Goal: Task Accomplishment & Management: Manage account settings

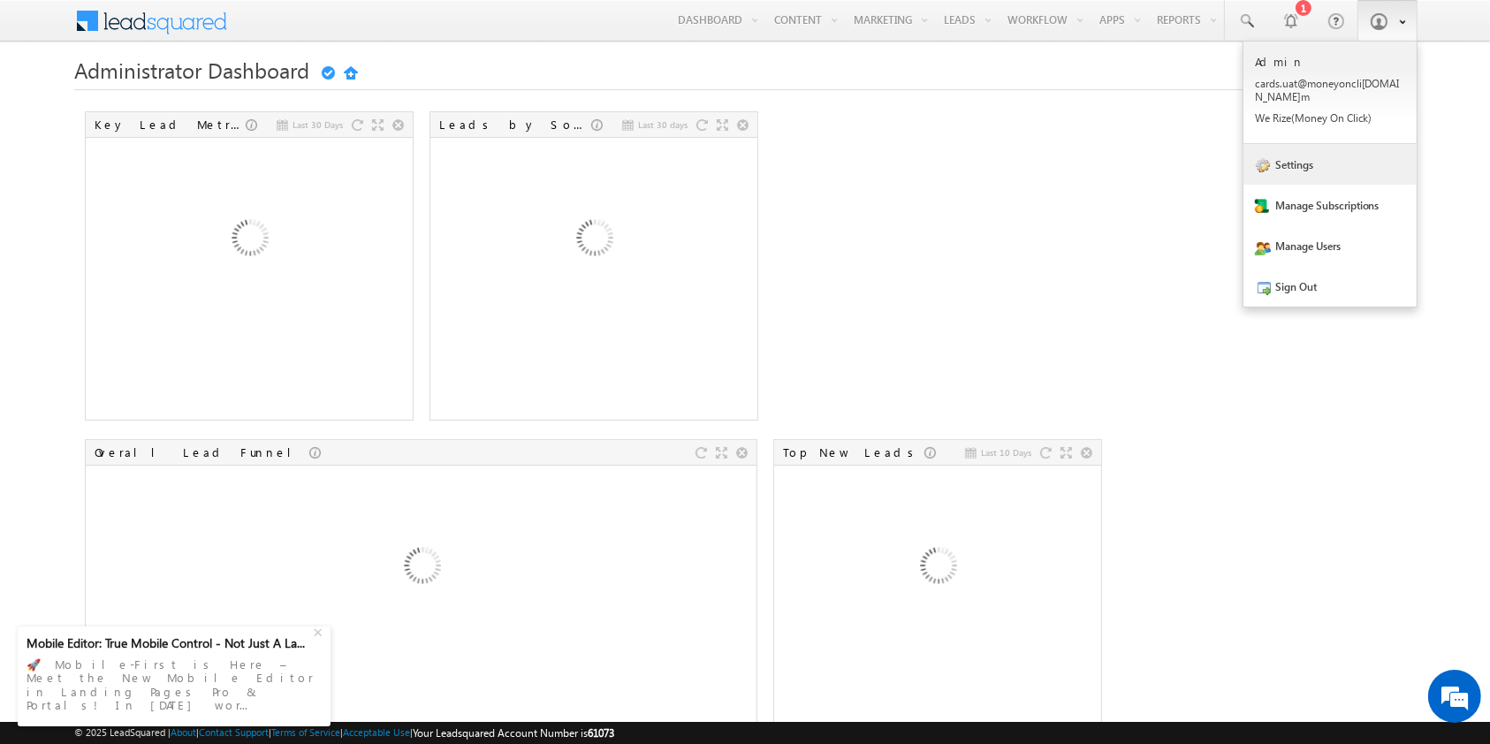
click at [1331, 145] on link "Settings" at bounding box center [1329, 164] width 173 height 41
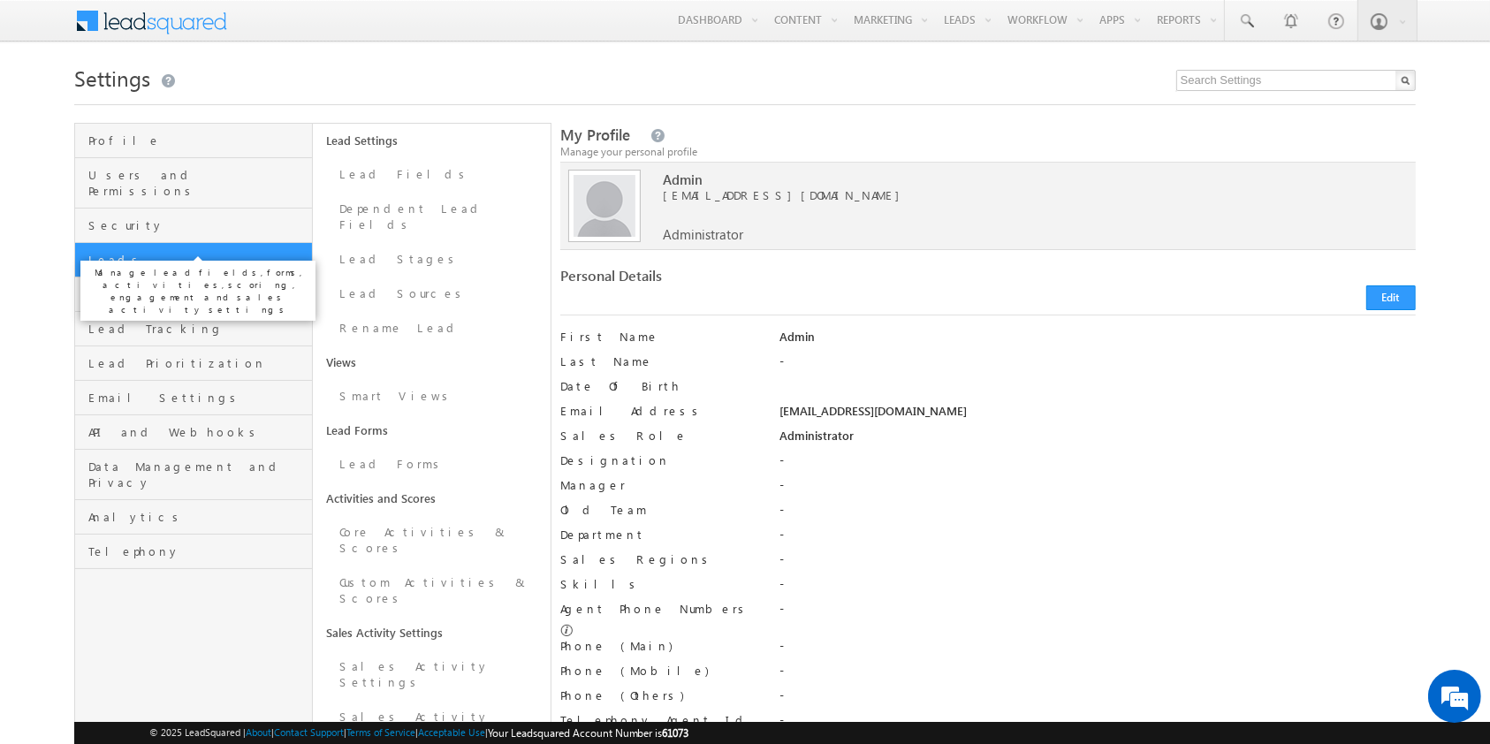
click at [197, 252] on span "Leads" at bounding box center [197, 260] width 219 height 16
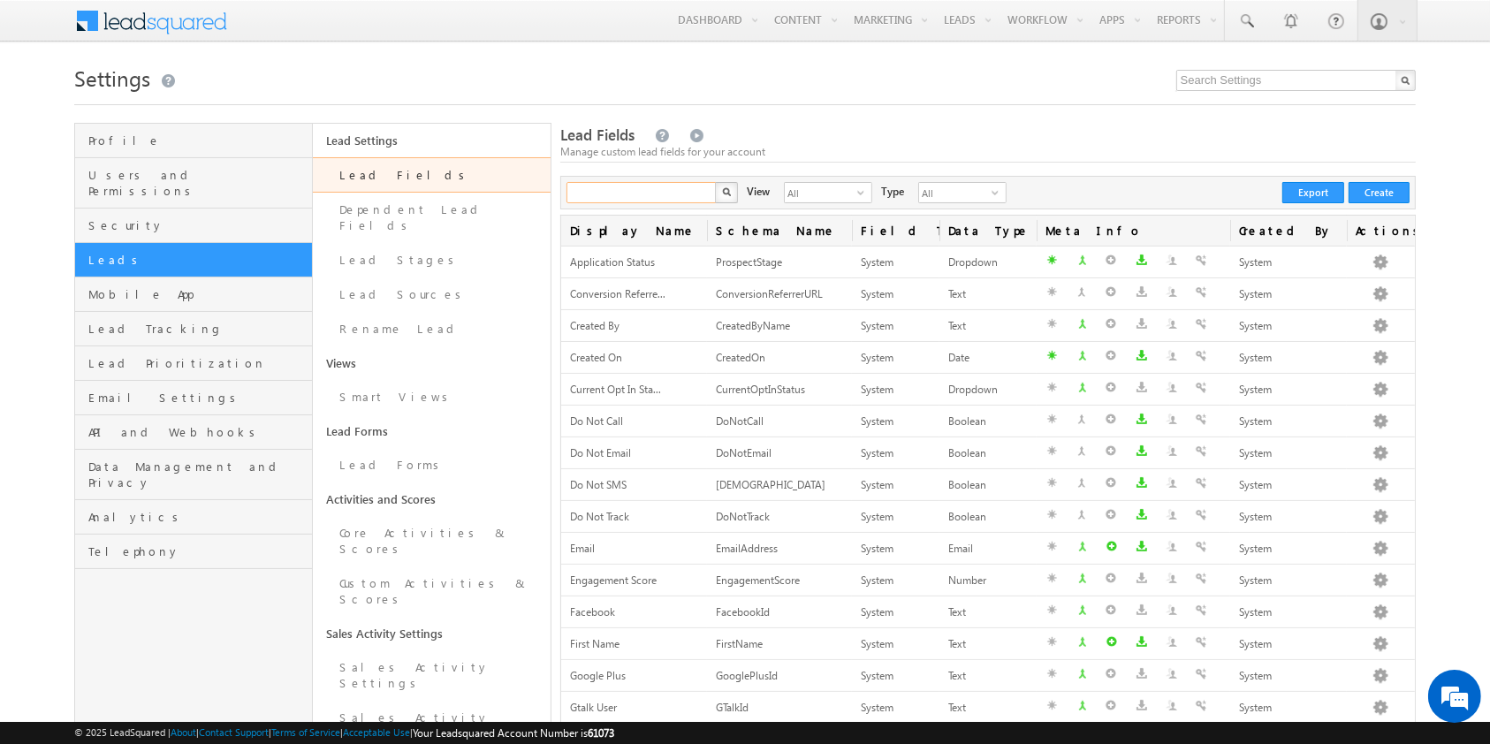
click at [609, 189] on input "text" at bounding box center [641, 192] width 151 height 21
type input "lap doc"
click at [715, 182] on button "button" at bounding box center [726, 192] width 23 height 21
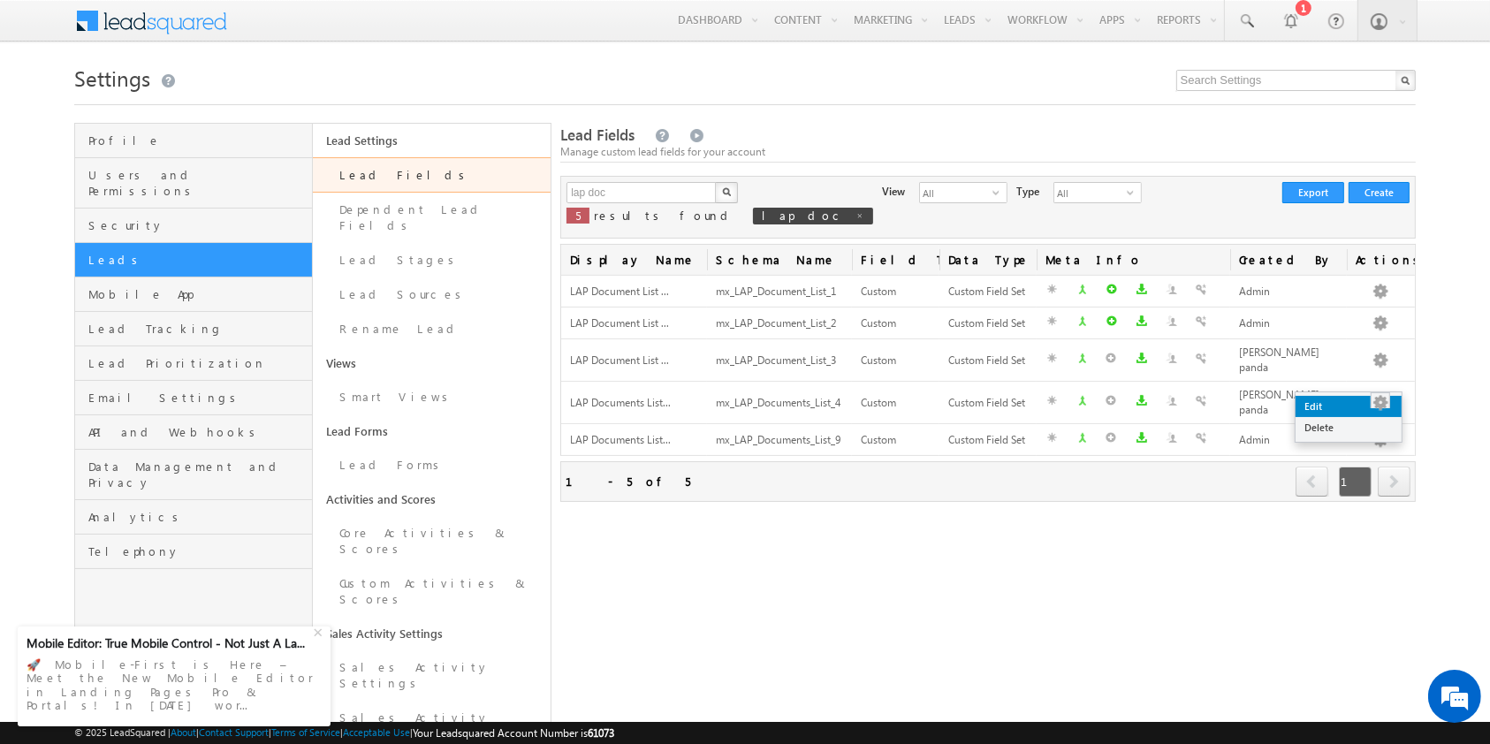
click at [1354, 406] on link "Edit" at bounding box center [1349, 406] width 106 height 21
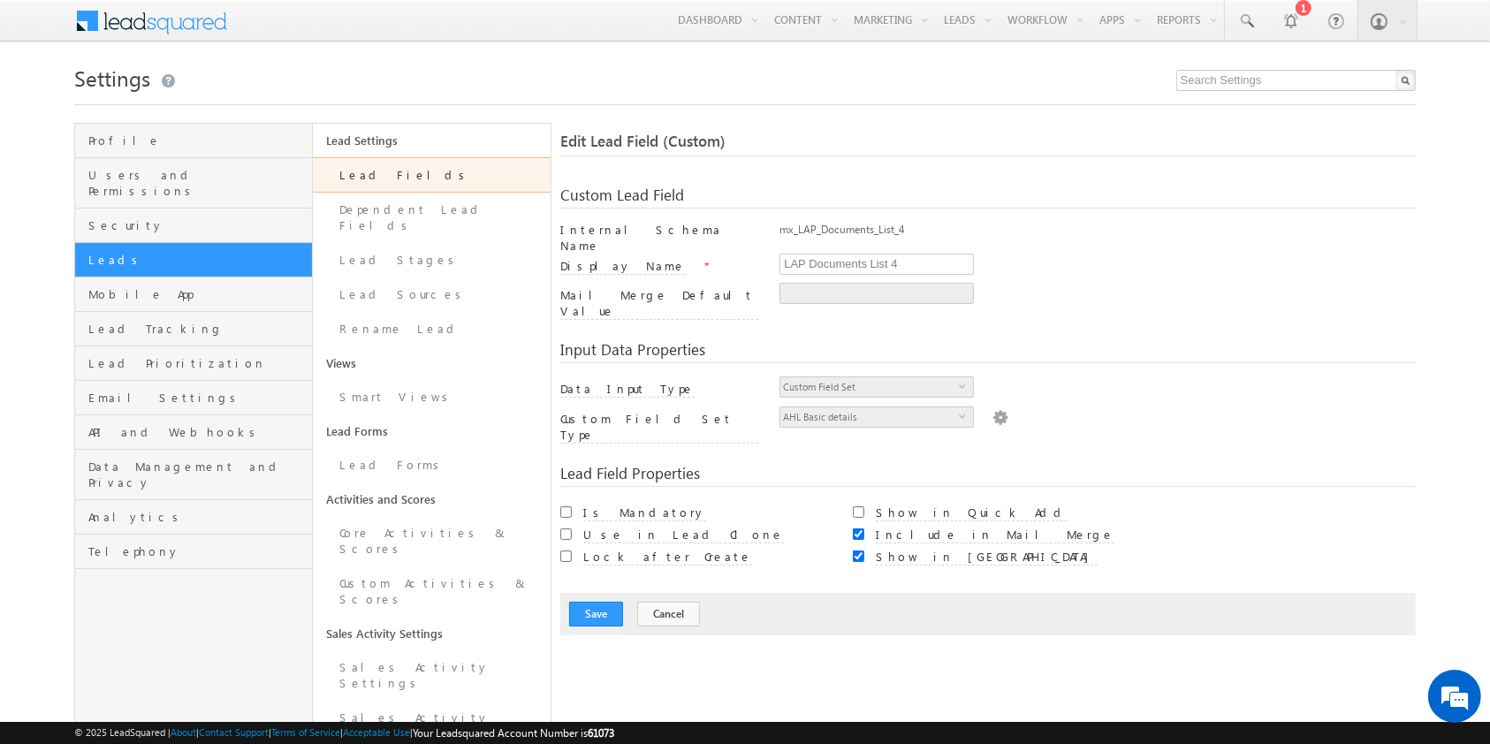
click at [992, 407] on img at bounding box center [1000, 416] width 16 height 19
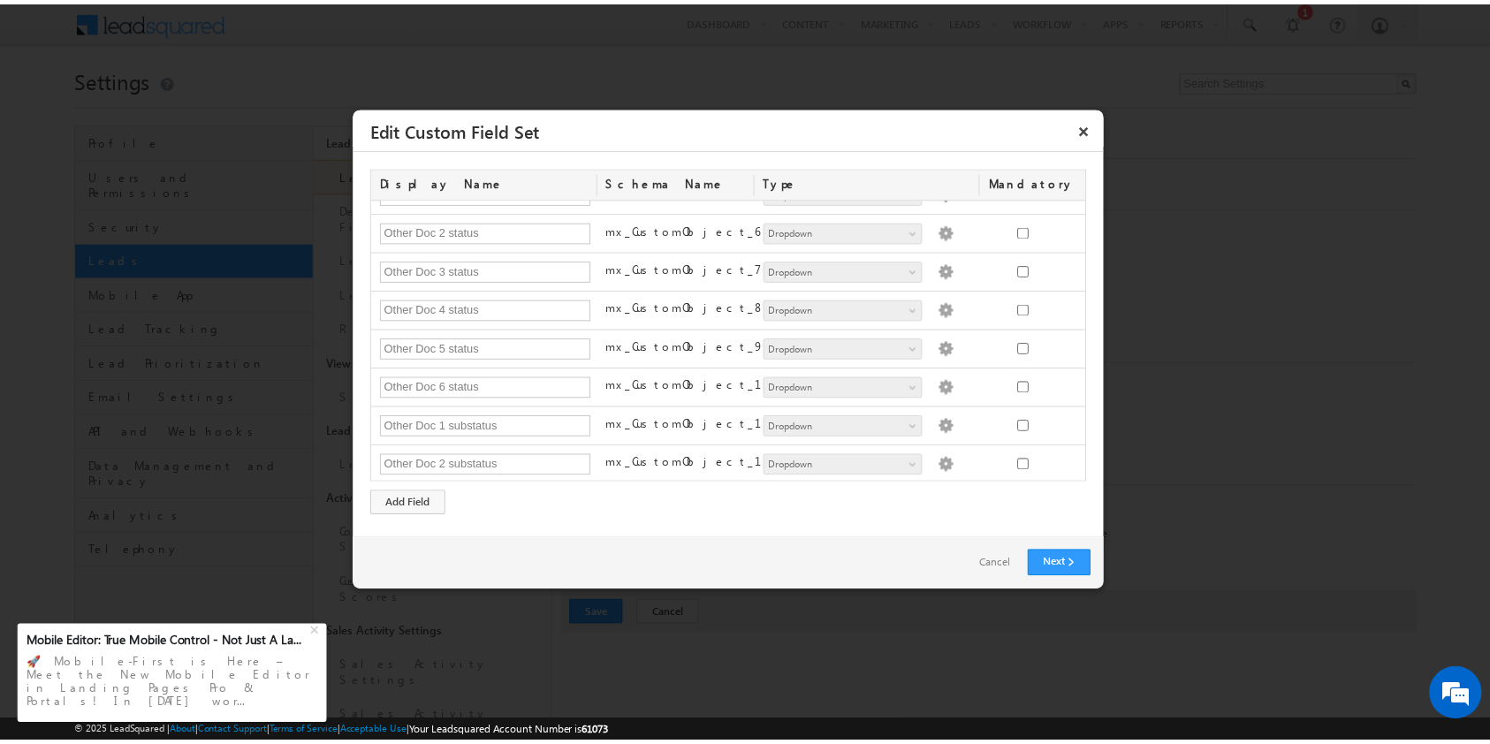
scroll to position [217, 0]
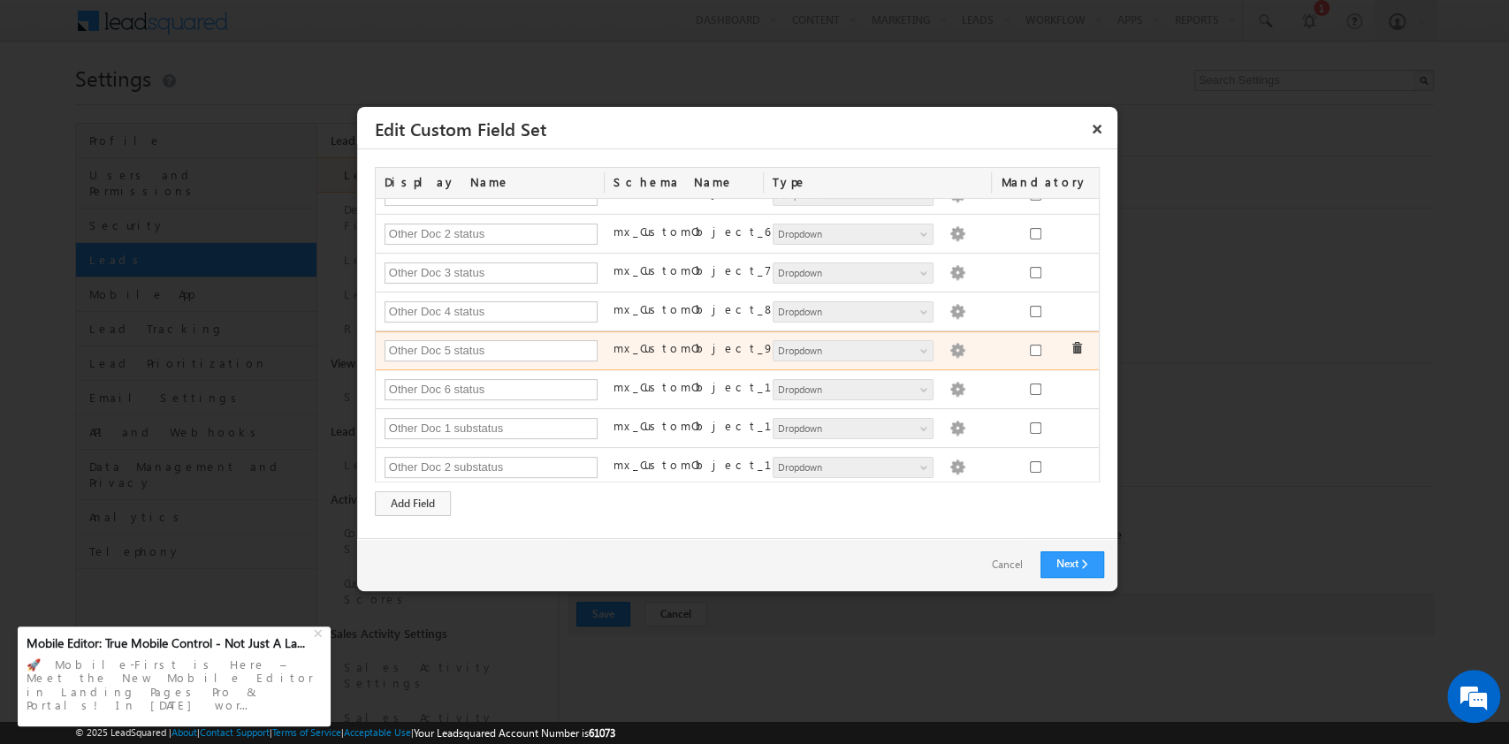
click at [949, 348] on img at bounding box center [957, 351] width 16 height 16
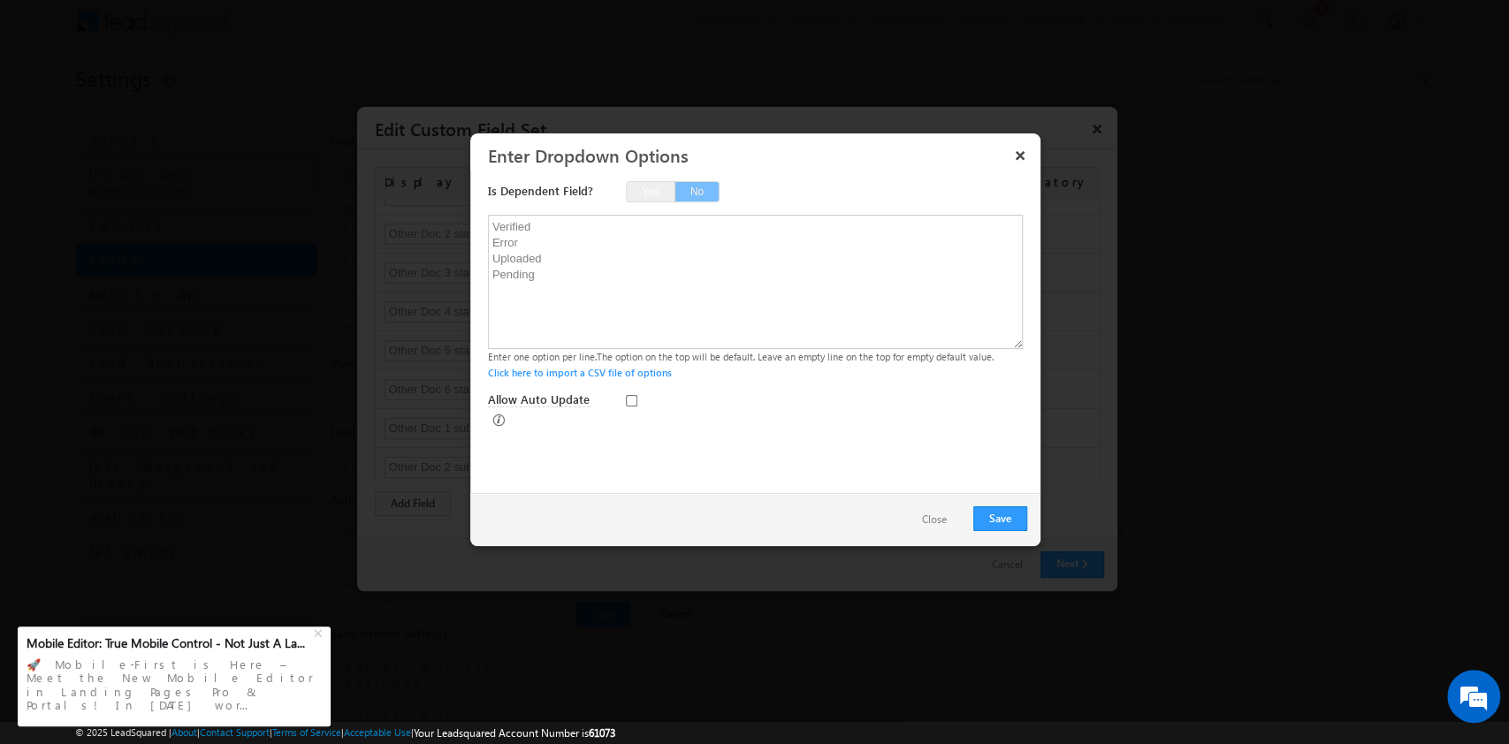
click at [911, 513] on button "Close" at bounding box center [934, 520] width 60 height 26
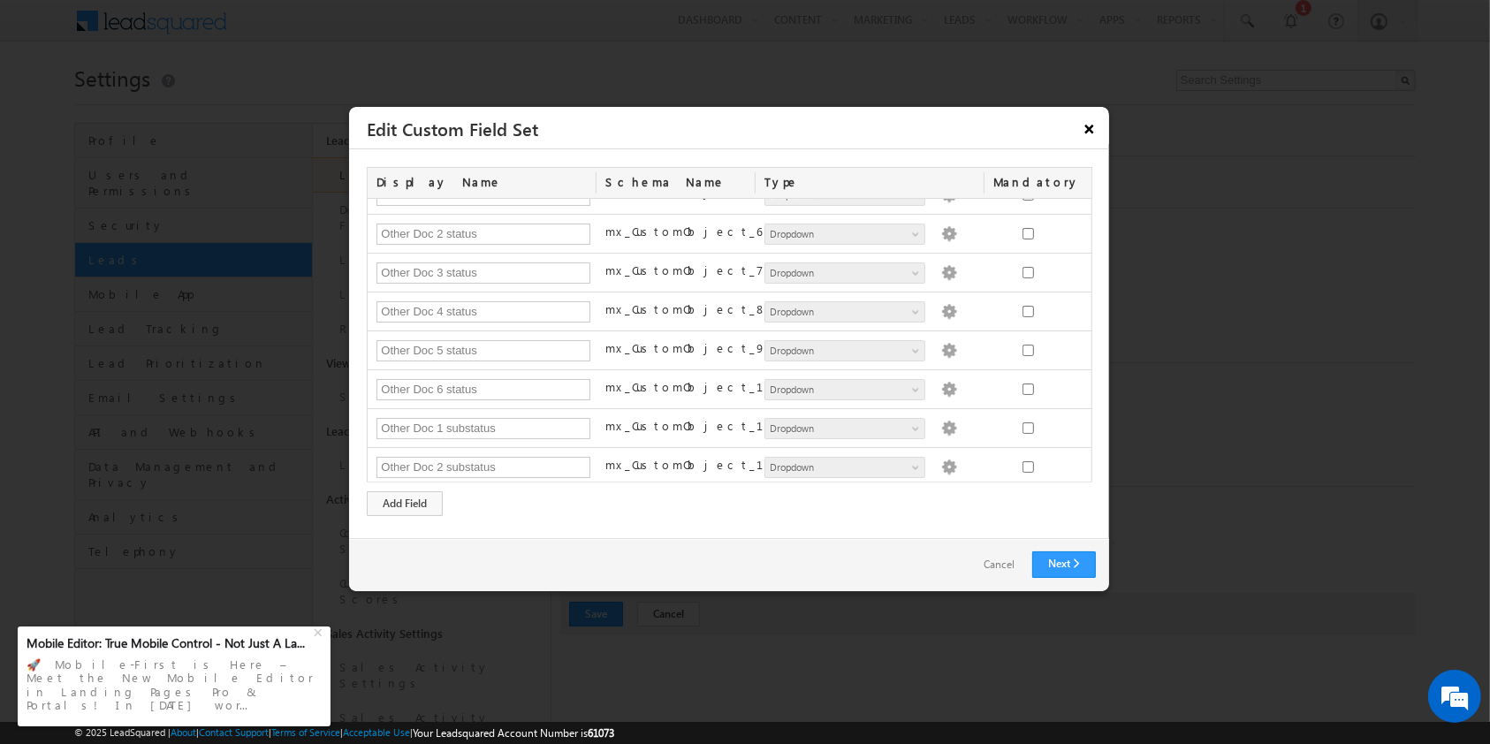
click at [1092, 143] on button "×" at bounding box center [1090, 128] width 28 height 31
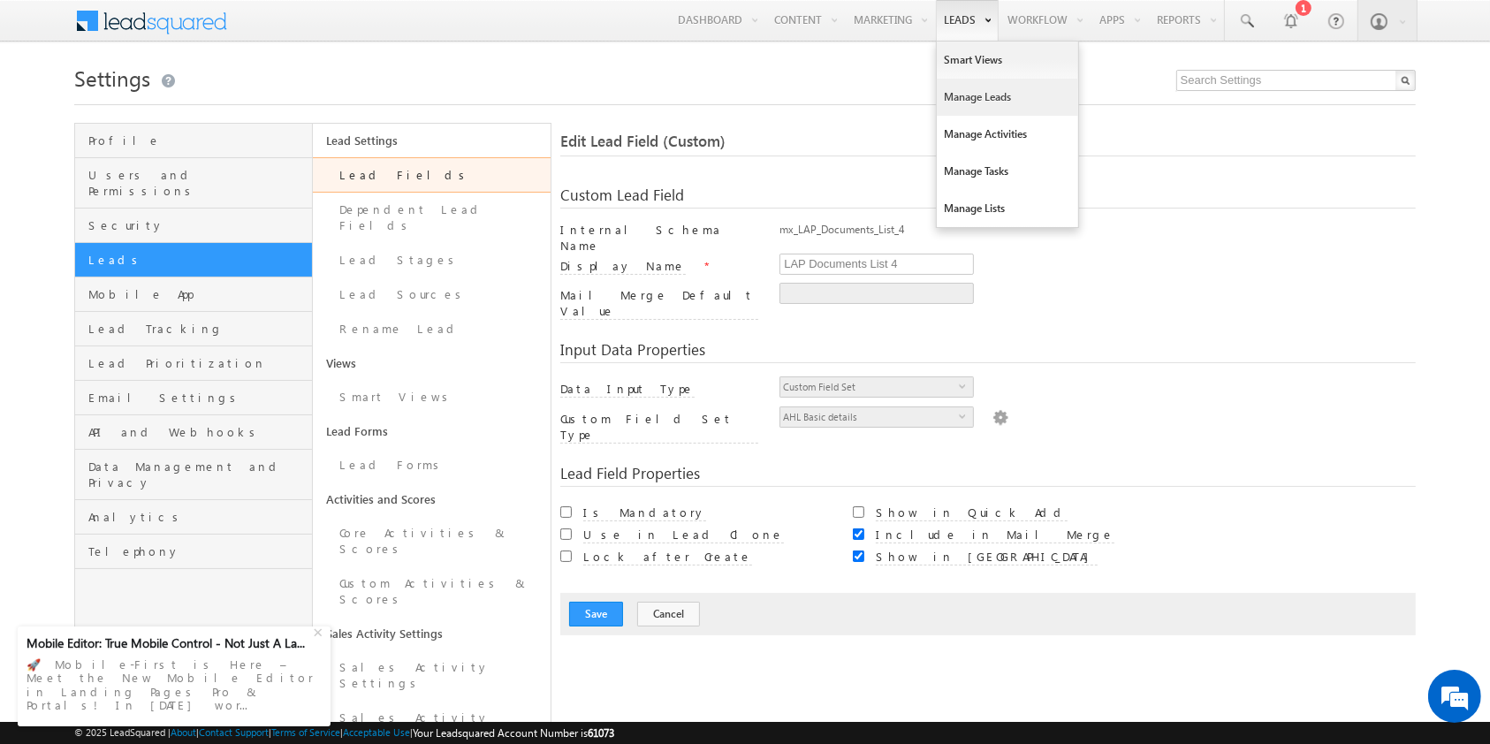
click at [982, 95] on link "Manage Leads" at bounding box center [1007, 97] width 141 height 37
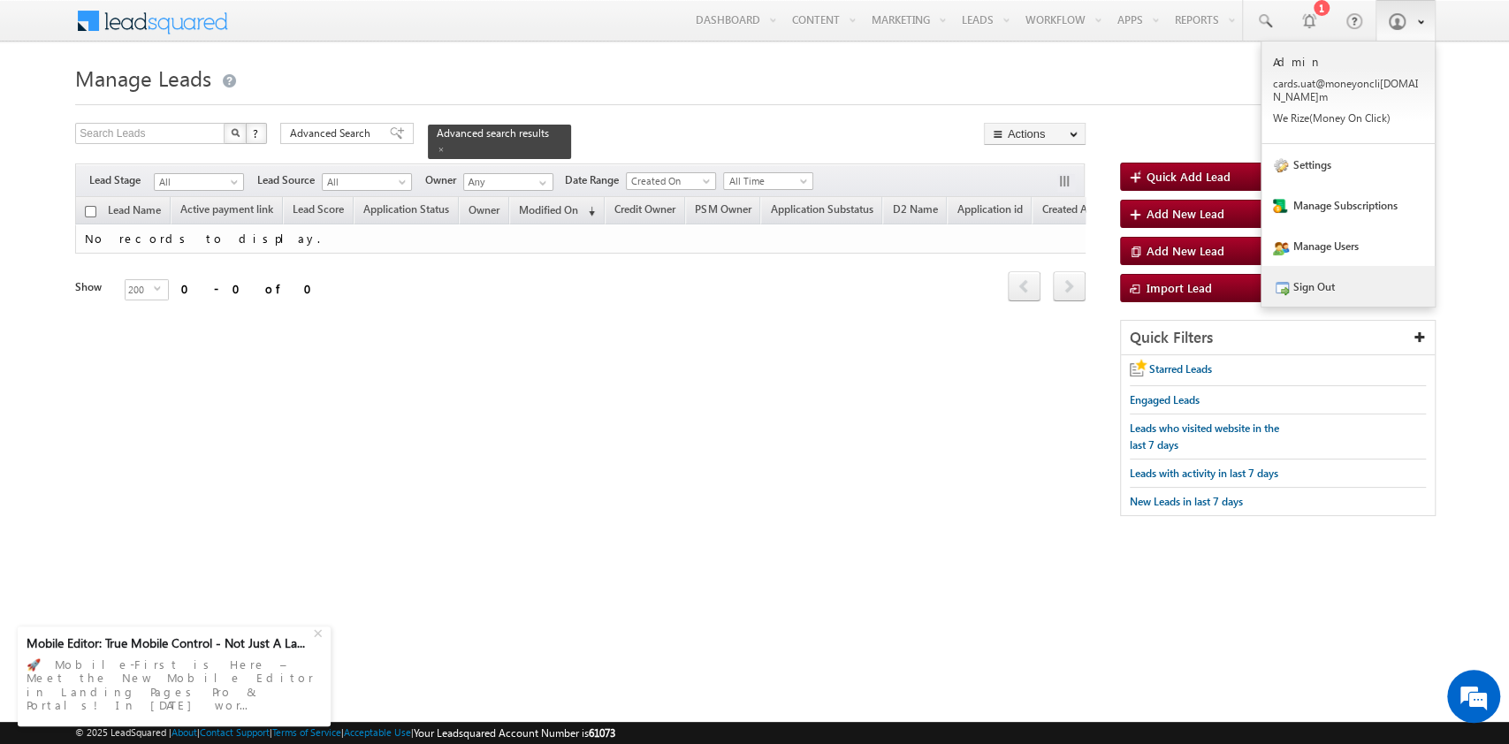
click at [1324, 266] on link "Sign Out" at bounding box center [1347, 286] width 173 height 41
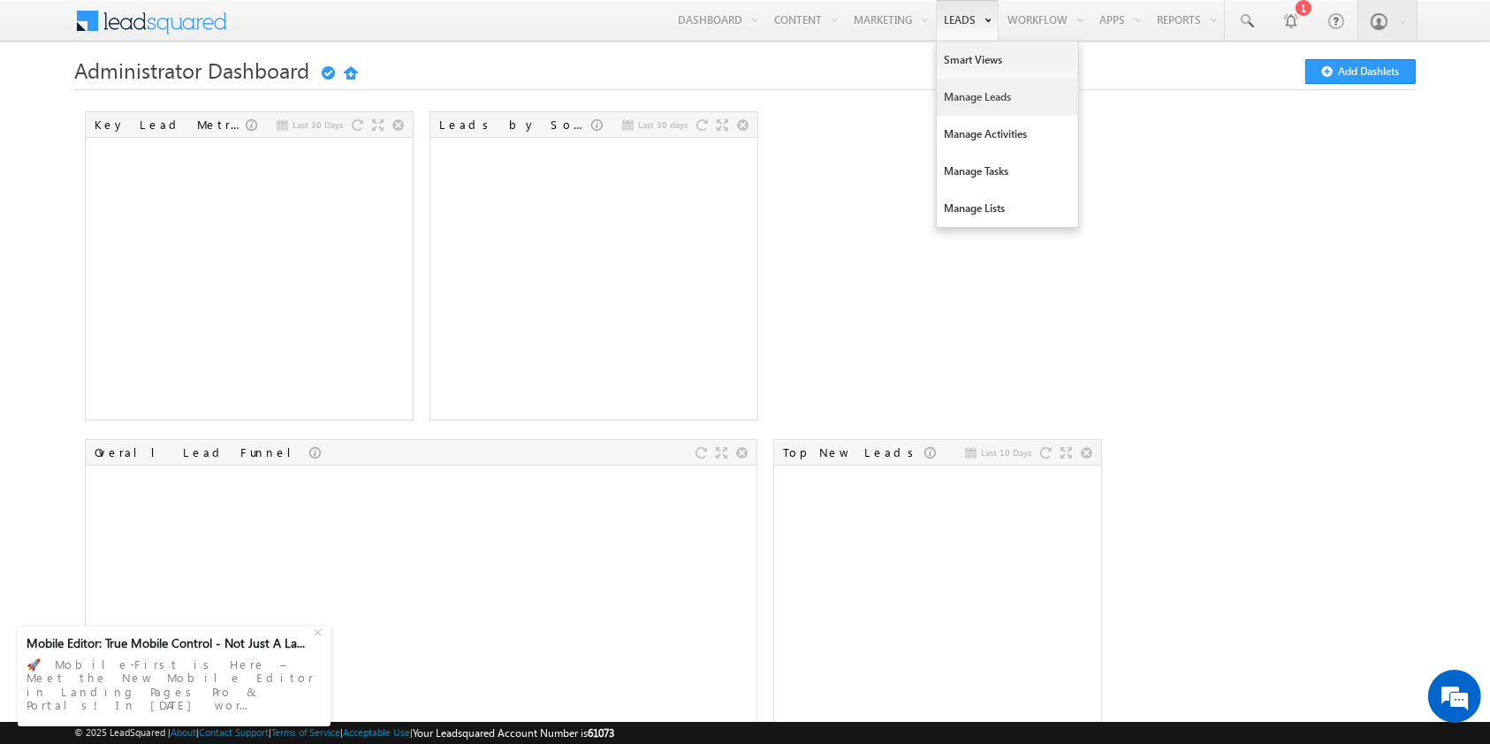
click at [987, 92] on link "Manage Leads" at bounding box center [1007, 97] width 141 height 37
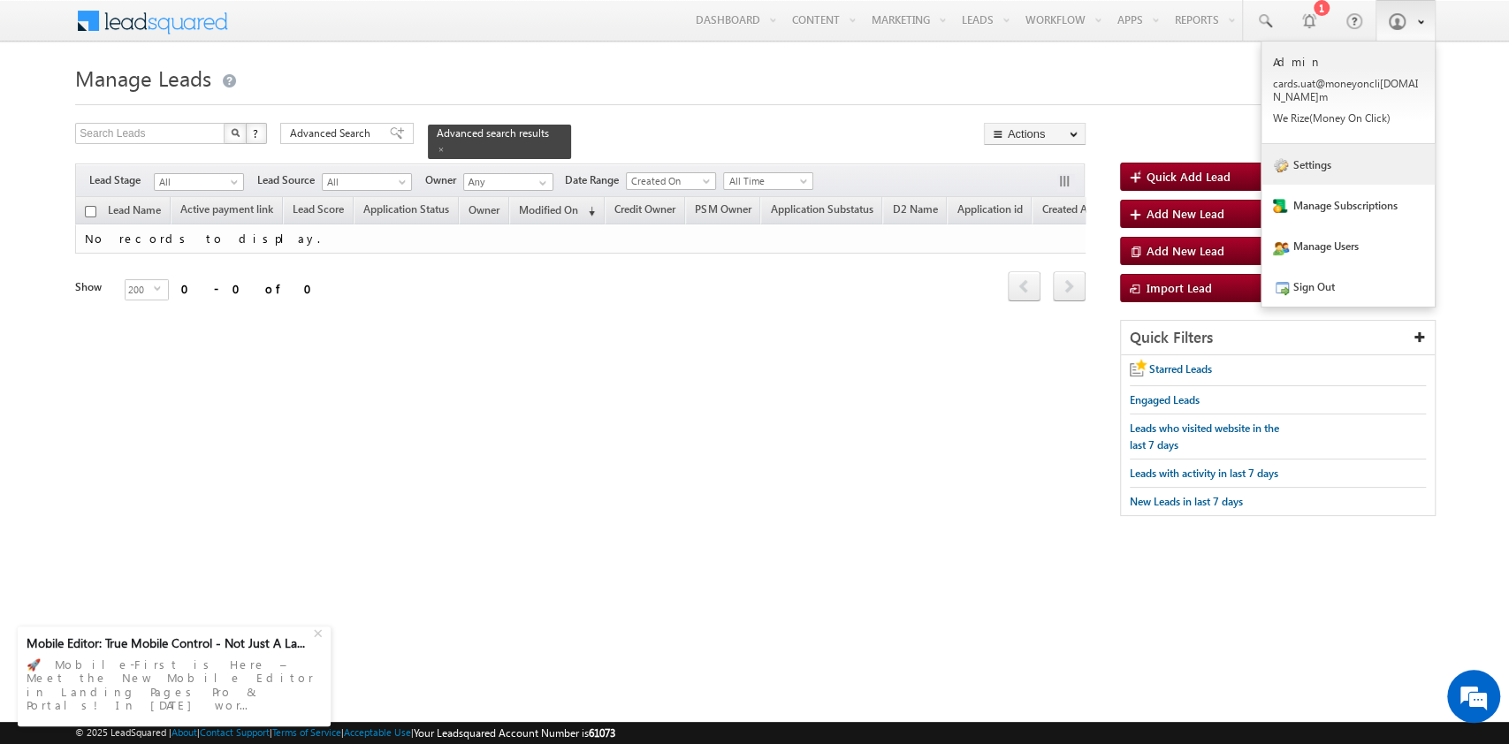
click at [1372, 148] on link "Settings" at bounding box center [1347, 164] width 173 height 41
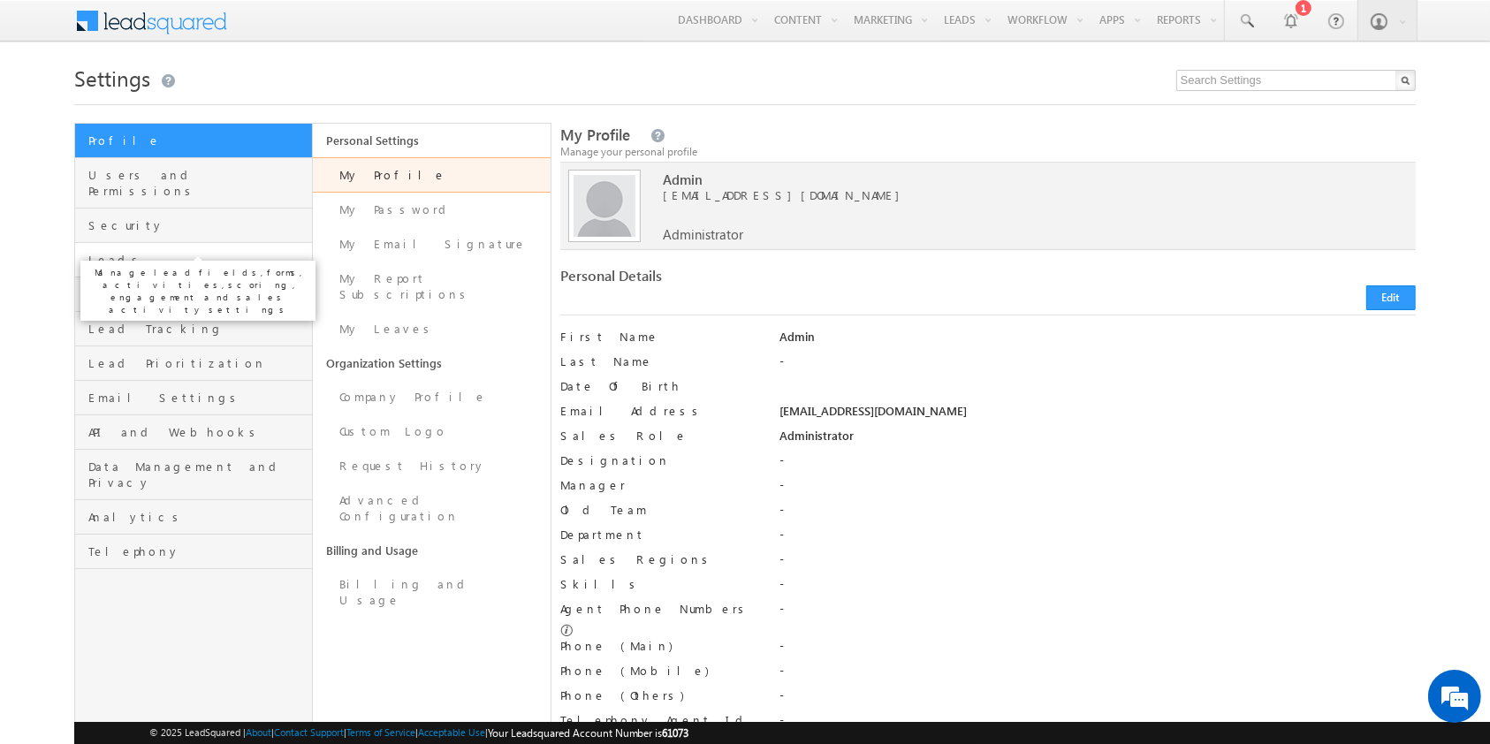
click at [134, 252] on span "Leads" at bounding box center [197, 260] width 219 height 16
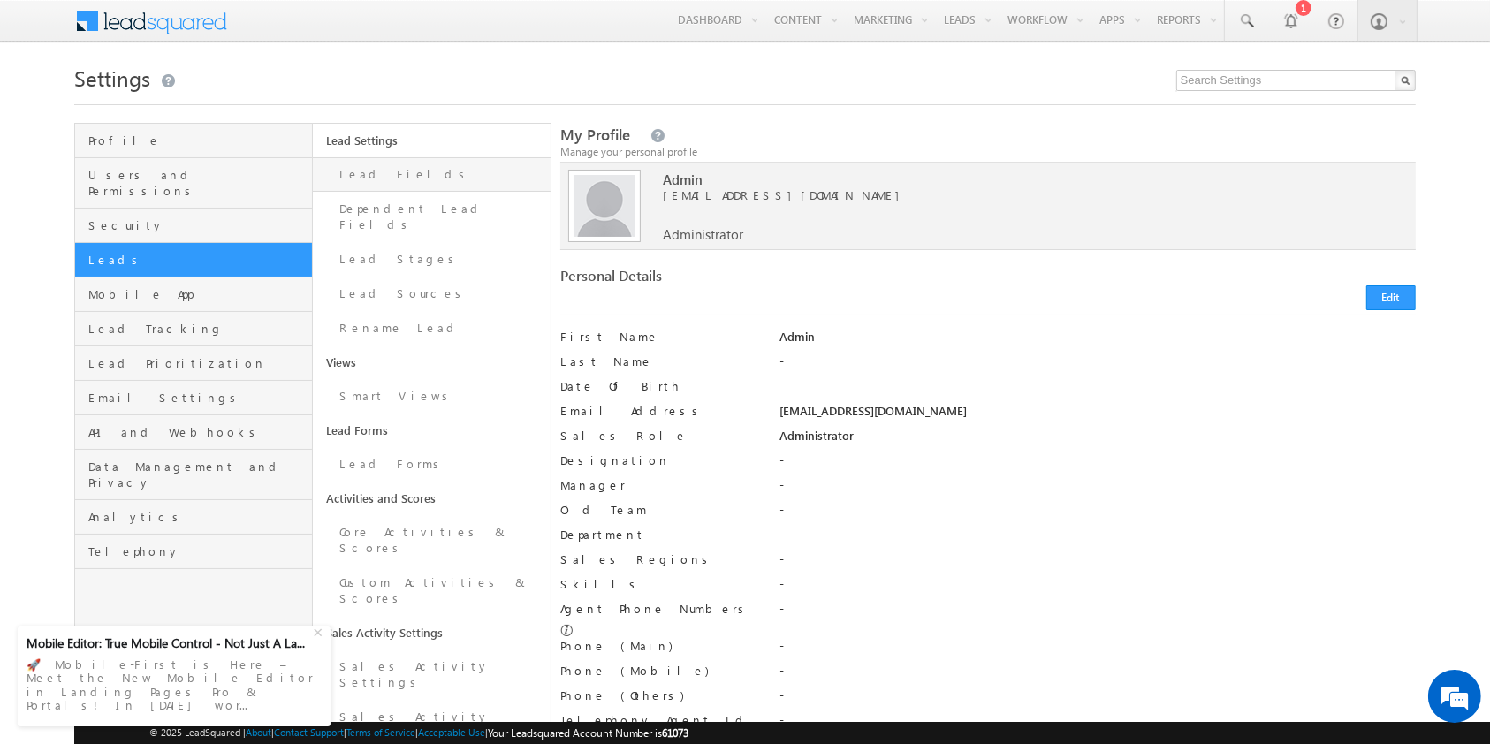
click at [476, 162] on link "Lead Fields" at bounding box center [432, 174] width 238 height 34
click at [475, 173] on link "Lead Fields" at bounding box center [432, 174] width 238 height 34
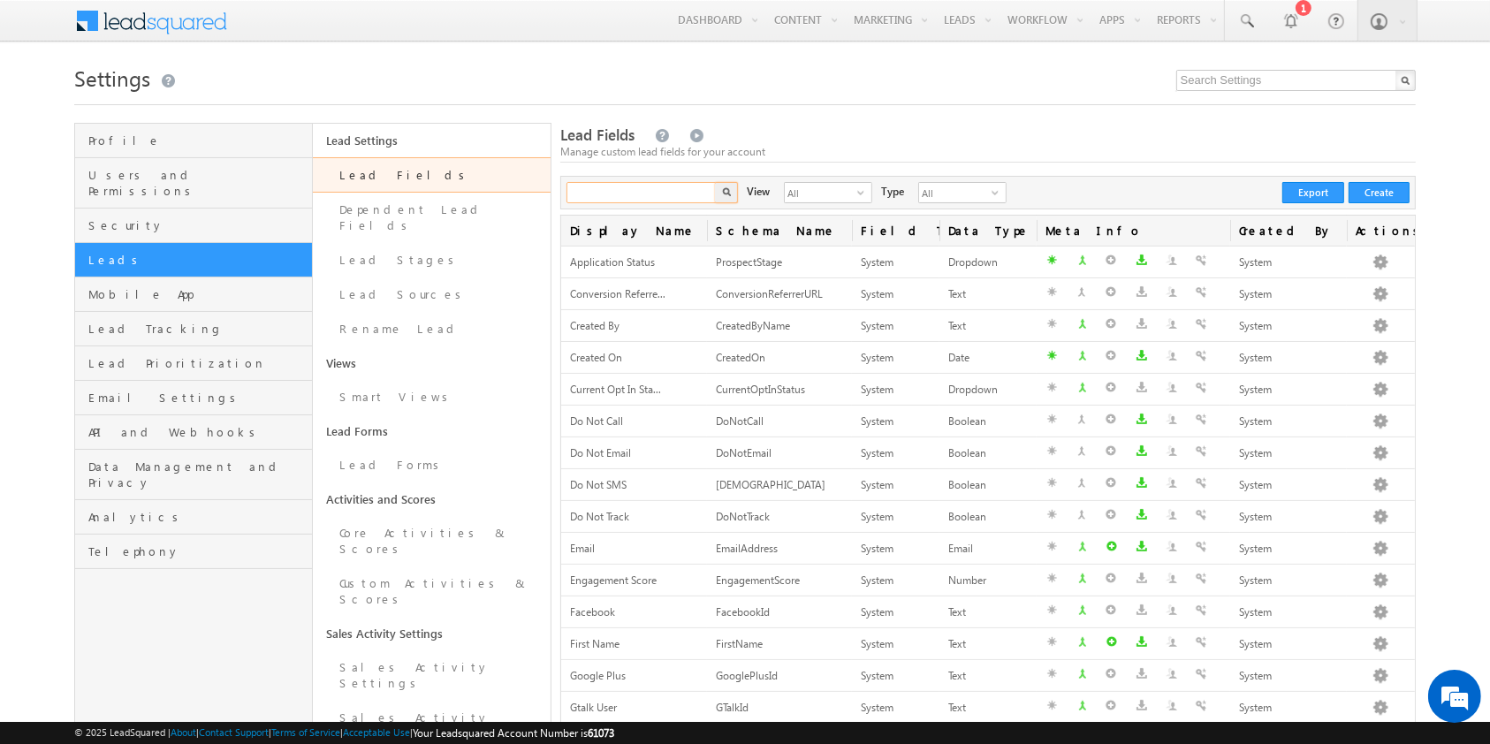
click at [669, 201] on input "text" at bounding box center [641, 192] width 151 height 21
type input "lap doc"
click at [715, 182] on button "button" at bounding box center [726, 192] width 23 height 21
